Goal: Task Accomplishment & Management: Manage account settings

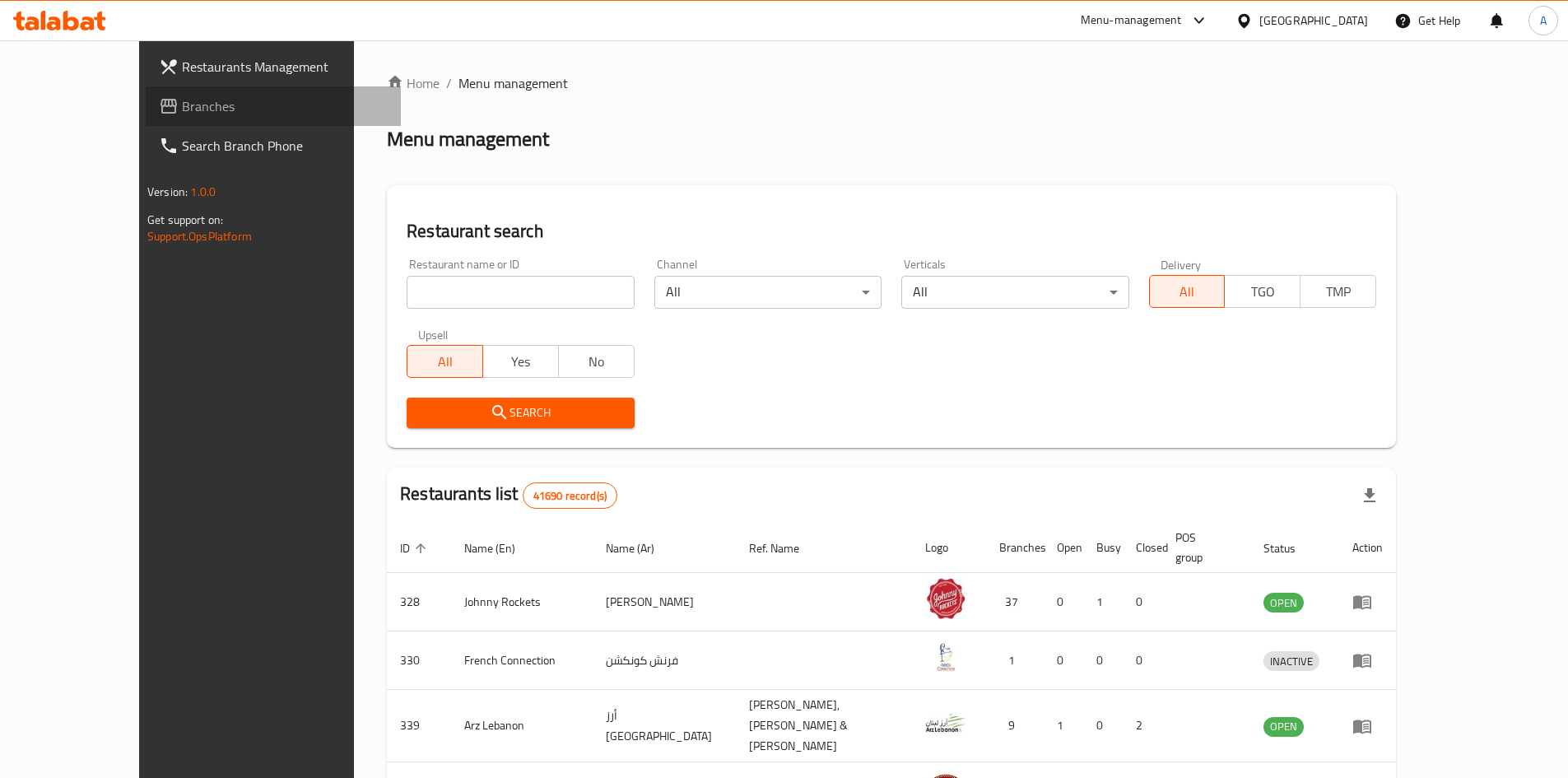
drag, startPoint x: 0, startPoint y: 0, endPoint x: 139, endPoint y: 121, distance: 184.3
click at [146, 121] on link "Branches" at bounding box center [274, 106] width 256 height 40
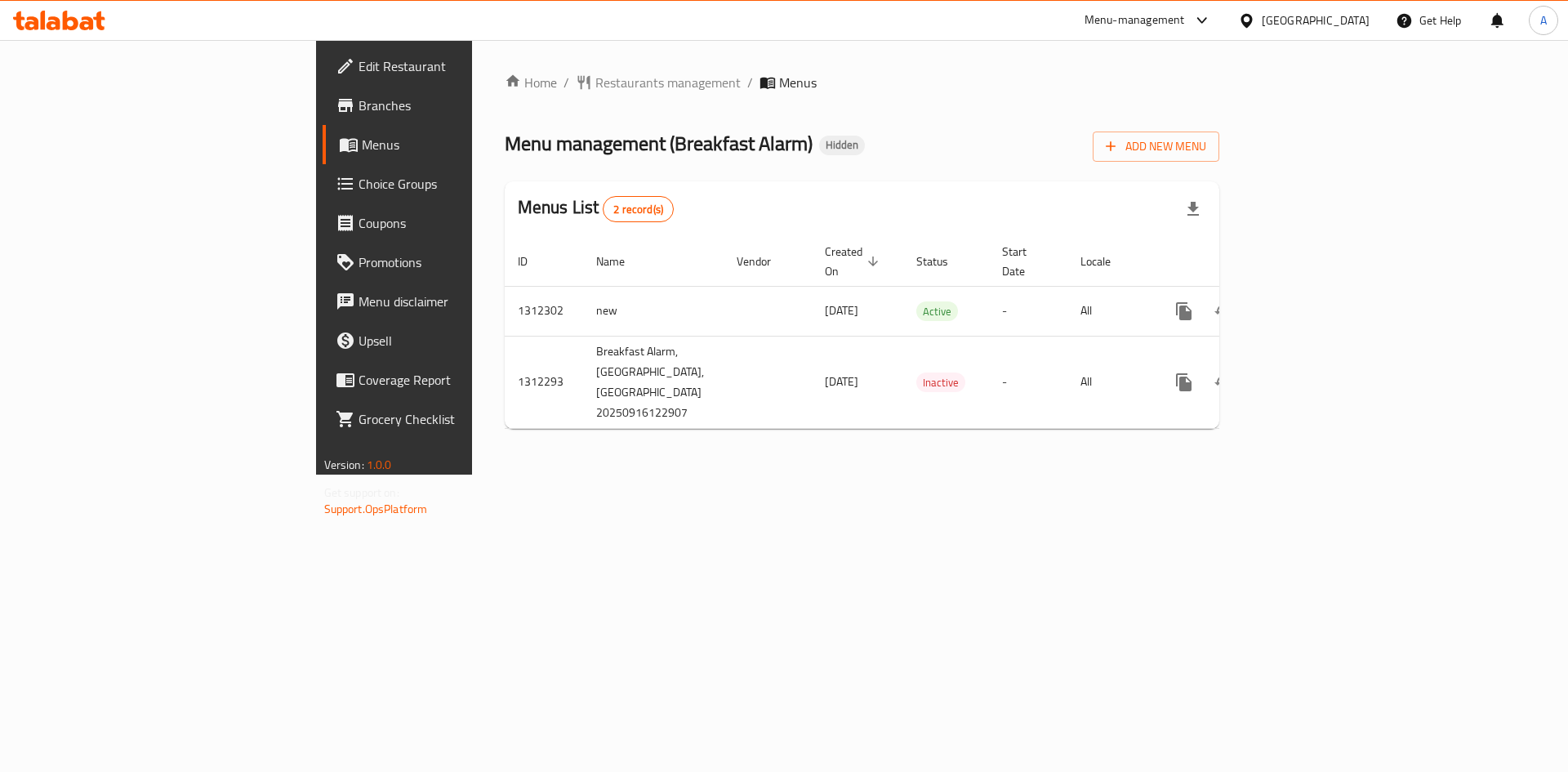
click at [359, 181] on span "Choice Groups" at bounding box center [462, 184] width 207 height 20
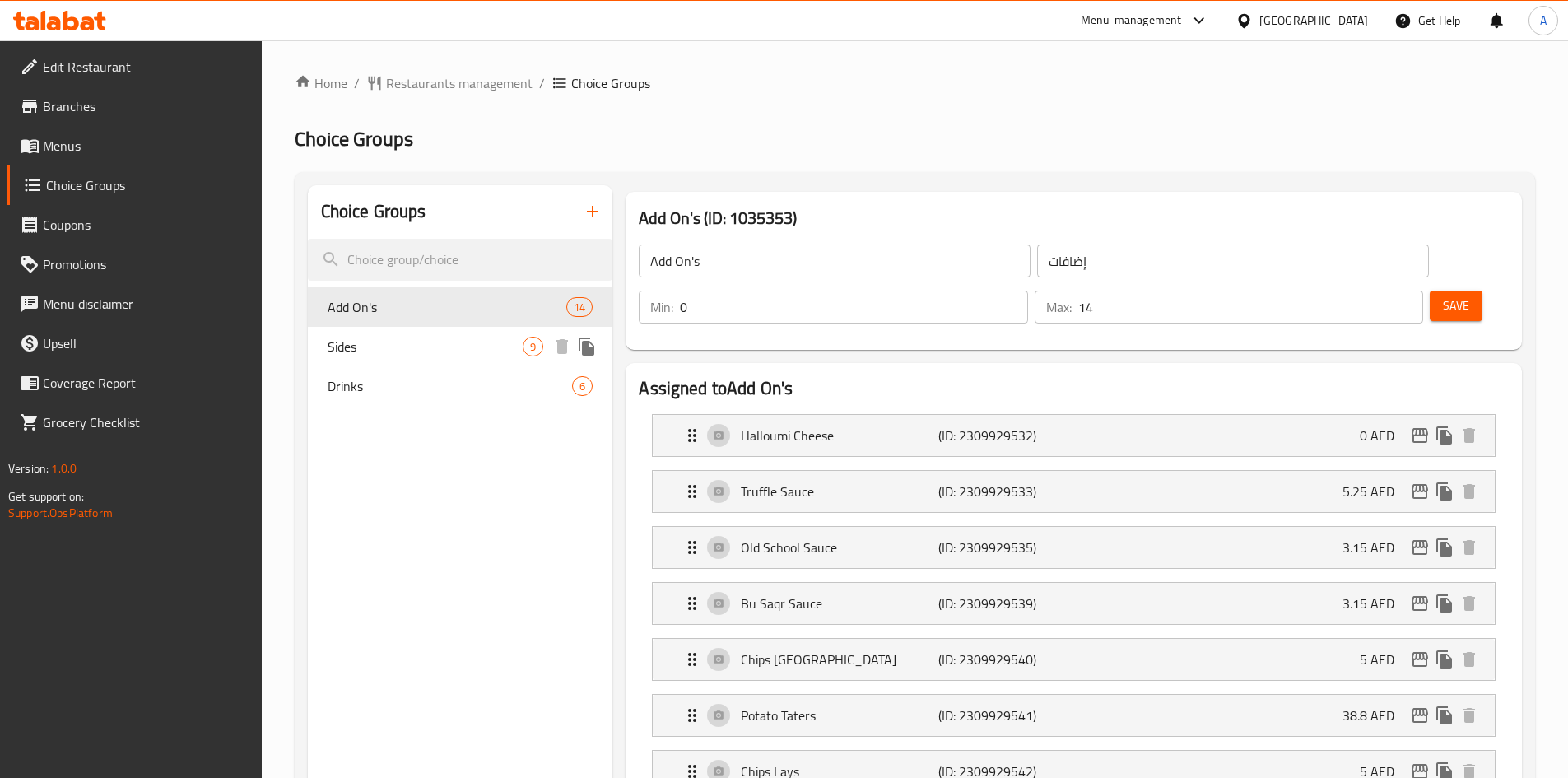
click at [381, 353] on span "Sides" at bounding box center [426, 347] width 196 height 20
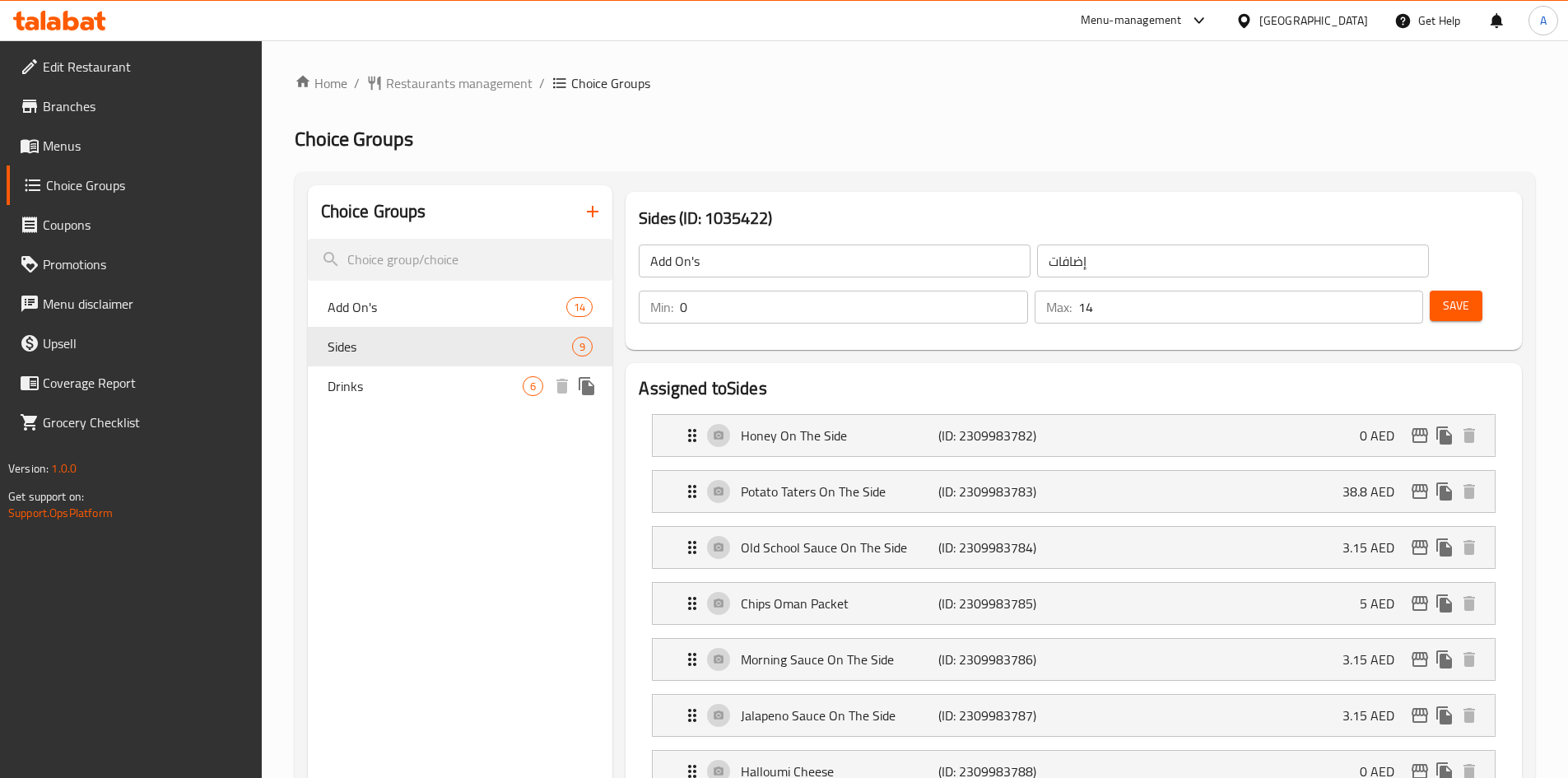
type input "Sides"
type input "الجانبين"
type input "1"
click at [383, 382] on span "Drinks" at bounding box center [426, 386] width 196 height 20
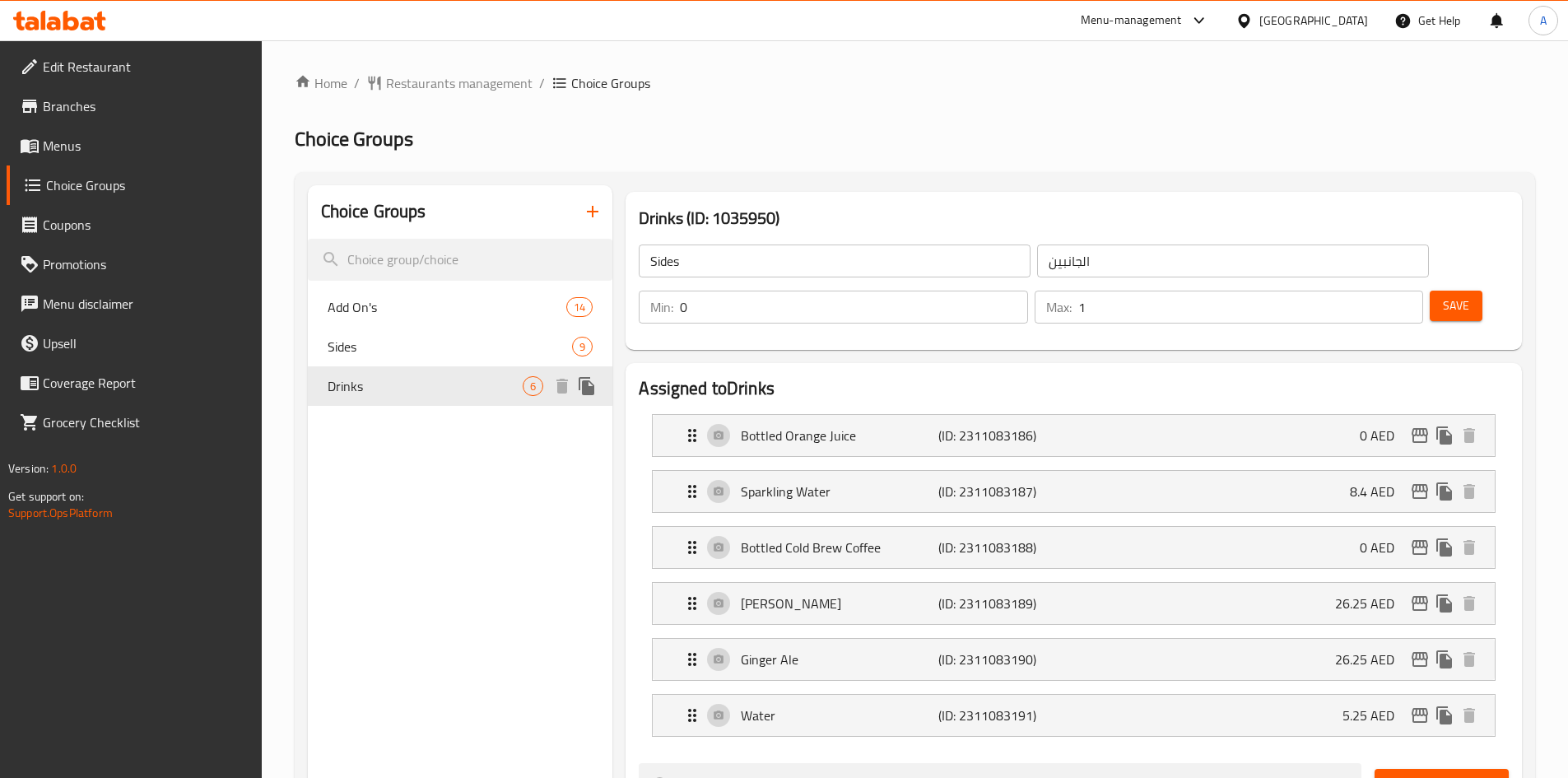
type input "Drinks"
type input "مشروبات"
type input "6"
click at [387, 356] on span "Sides" at bounding box center [426, 347] width 196 height 20
type input "Sides"
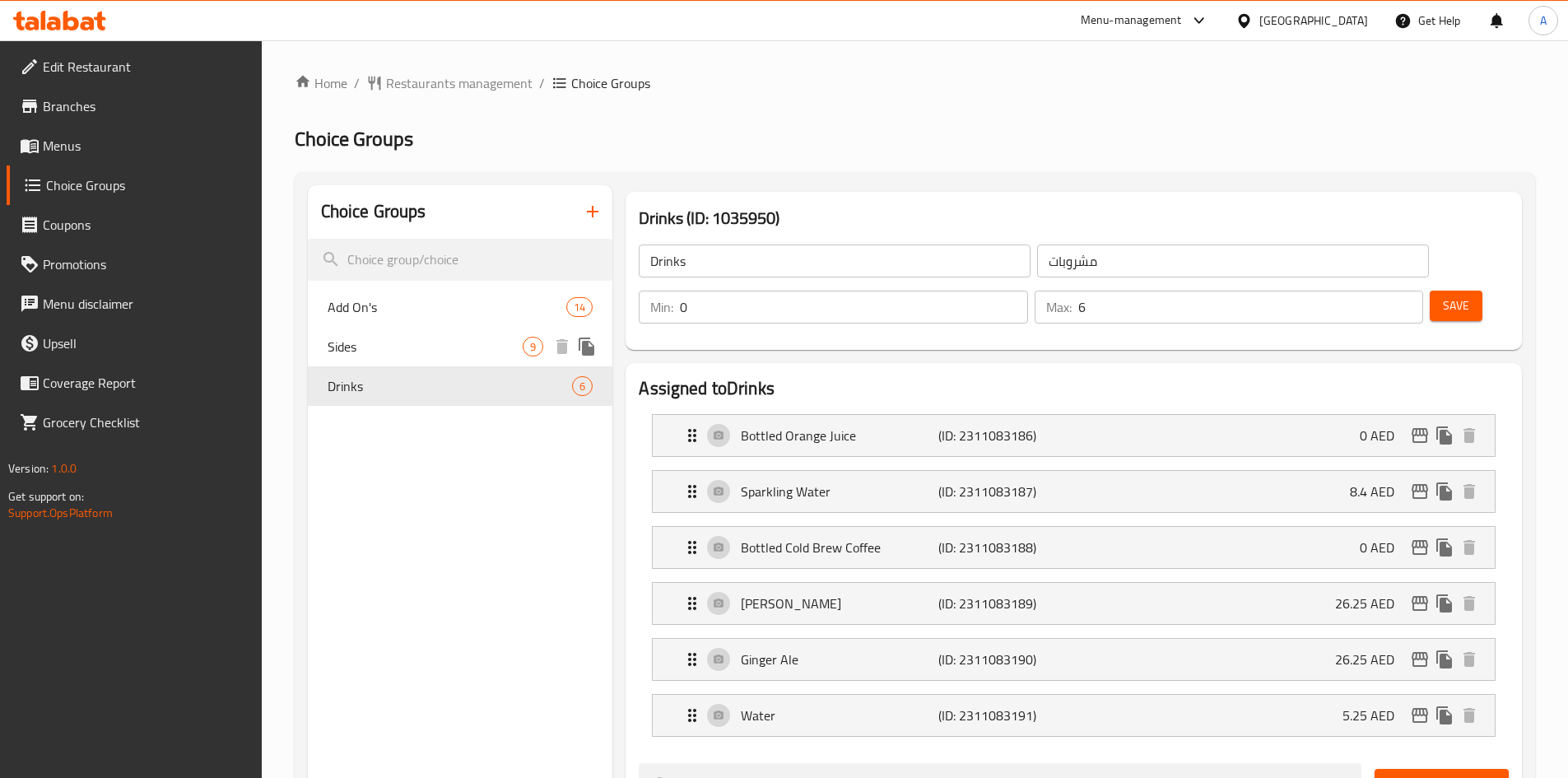
type input "الجانبين"
type input "1"
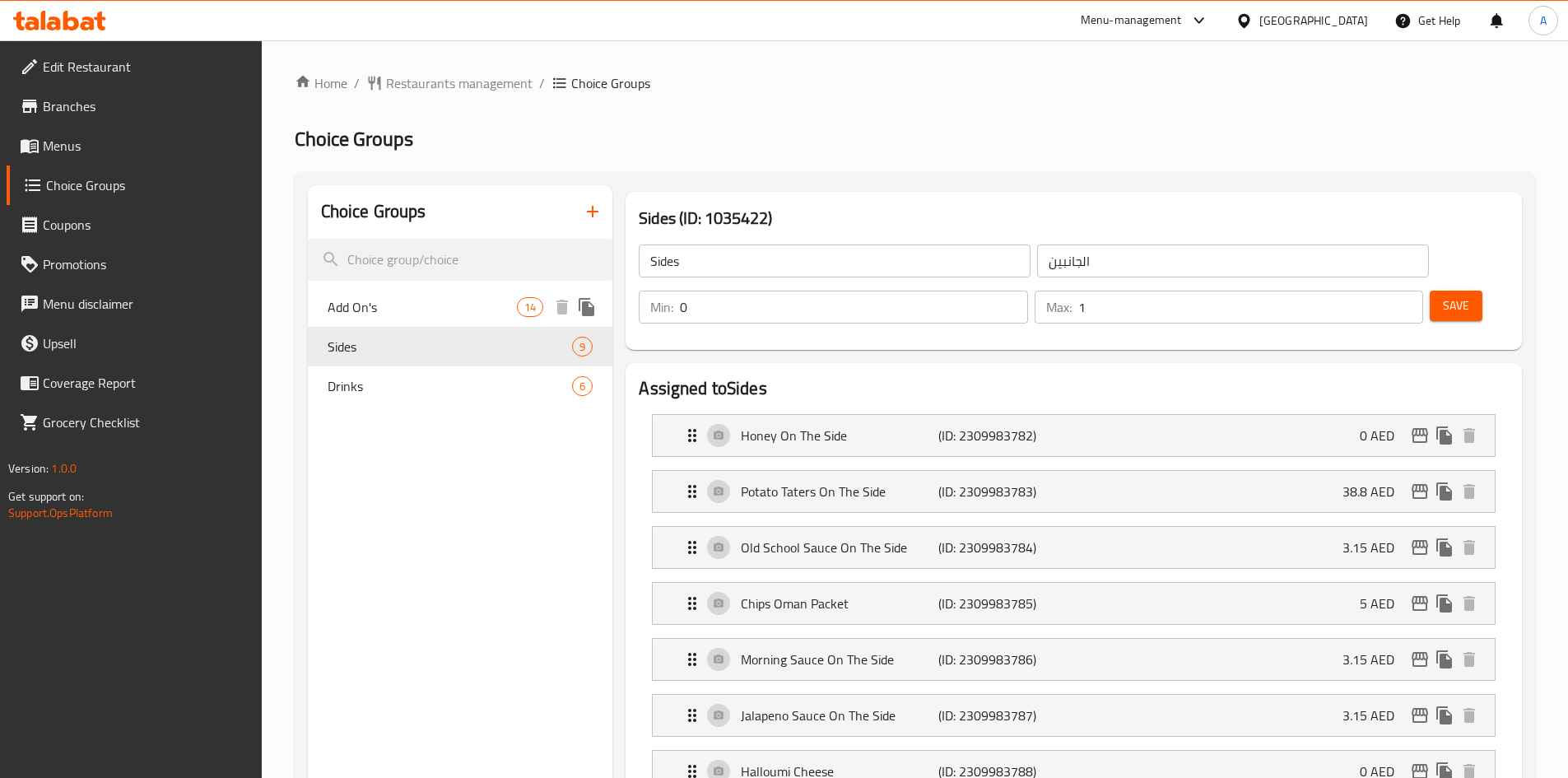
click at [389, 312] on span "Add On's" at bounding box center [422, 307] width 190 height 20
type input "Add On's"
type input "إضافات"
type input "14"
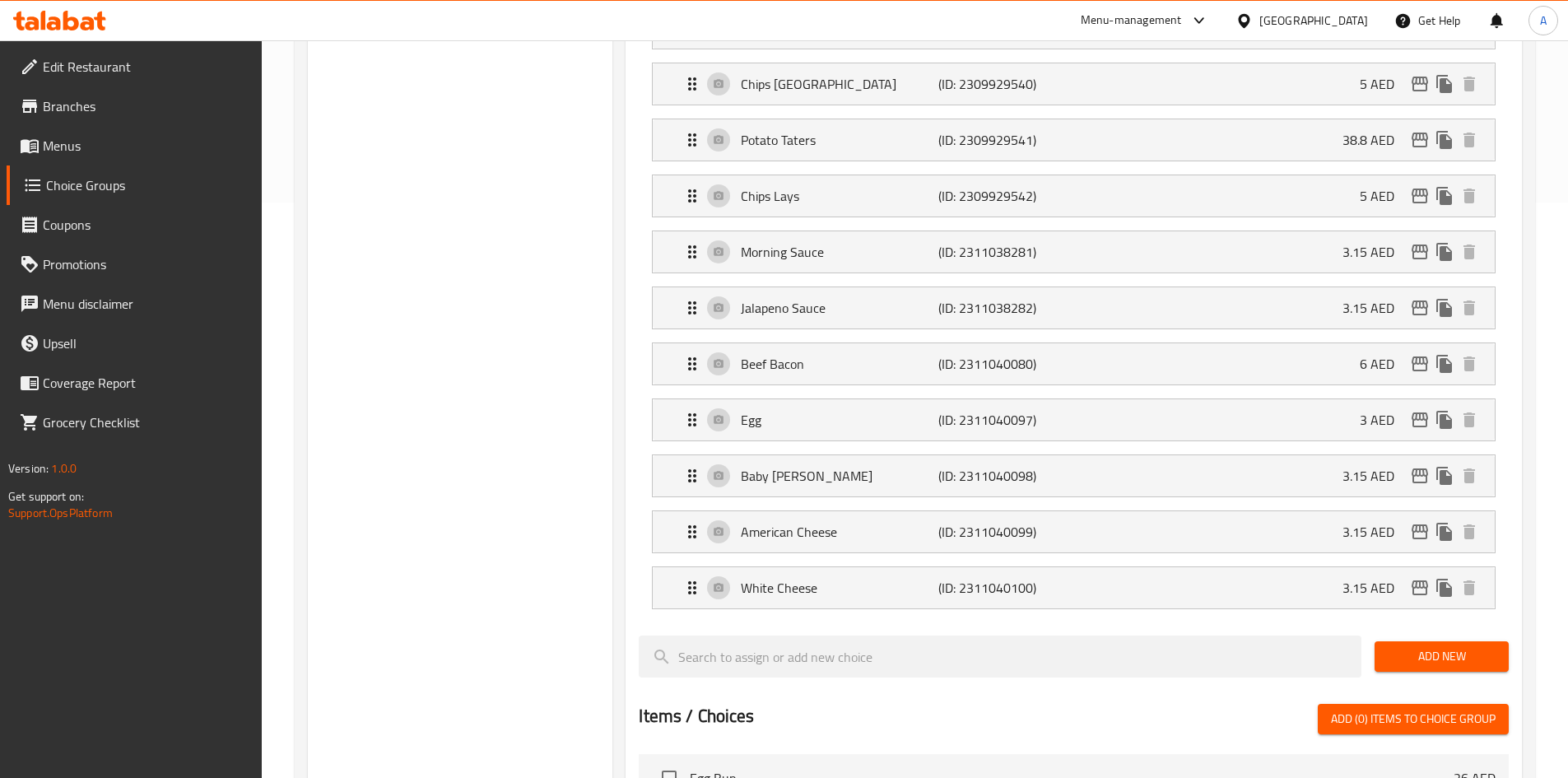
scroll to position [571, 0]
